Goal: Browse casually

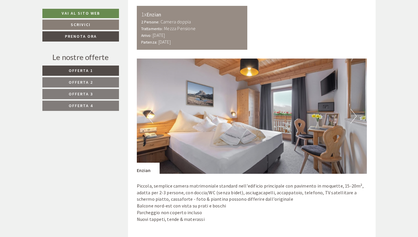
scroll to position [332, 0]
click at [352, 114] on button "Next" at bounding box center [354, 115] width 6 height 15
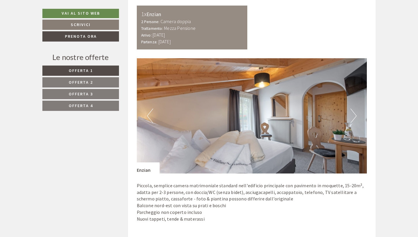
click at [352, 114] on button "Next" at bounding box center [354, 115] width 6 height 15
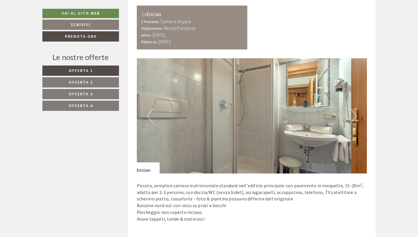
click at [352, 113] on button "Next" at bounding box center [354, 115] width 6 height 15
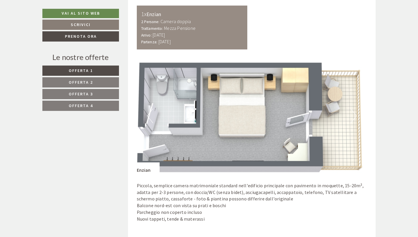
scroll to position [0, 0]
click at [352, 113] on button "Next" at bounding box center [354, 115] width 6 height 15
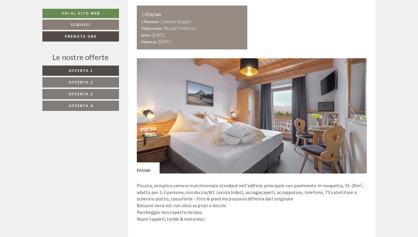
click at [352, 113] on button "Next" at bounding box center [354, 115] width 6 height 15
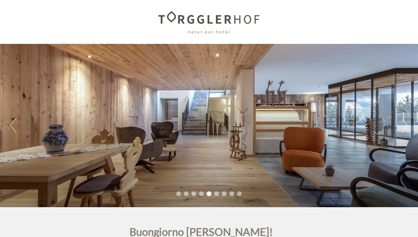
click at [409, 125] on div "Previous Next 1 2 3 4 5 6 7 8 9" at bounding box center [209, 125] width 418 height 163
click at [406, 126] on button "Next" at bounding box center [405, 125] width 6 height 15
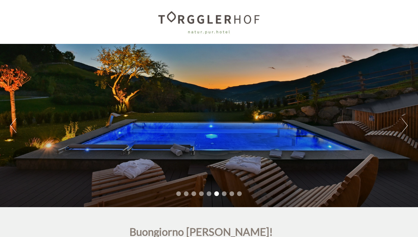
click at [406, 126] on button "Next" at bounding box center [405, 125] width 6 height 15
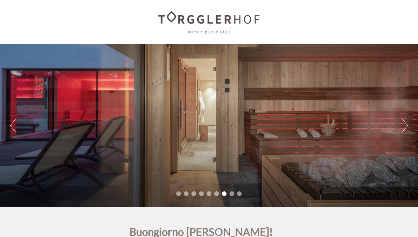
click at [406, 126] on button "Next" at bounding box center [405, 125] width 6 height 15
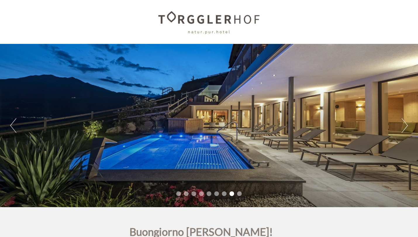
click at [406, 126] on button "Next" at bounding box center [405, 125] width 6 height 15
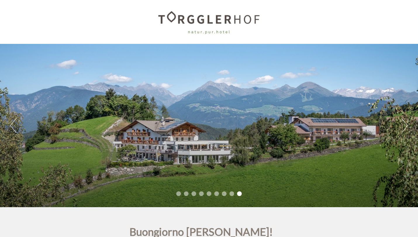
click at [406, 126] on button "Next" at bounding box center [405, 125] width 6 height 15
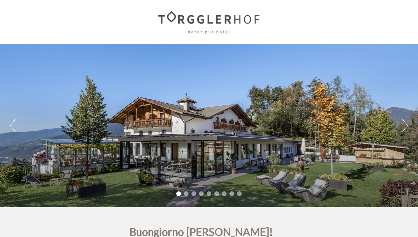
click at [406, 126] on button "Next" at bounding box center [405, 125] width 6 height 15
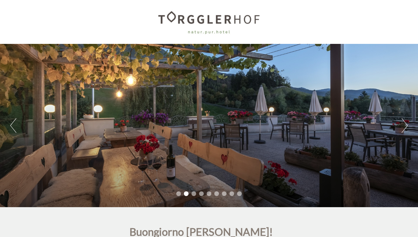
click at [406, 126] on button "Next" at bounding box center [405, 125] width 6 height 15
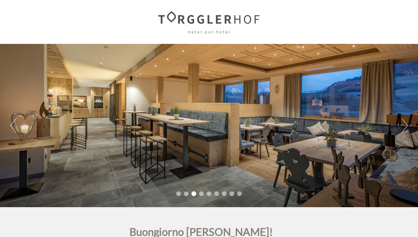
click at [405, 126] on button "Next" at bounding box center [405, 125] width 6 height 15
